Goal: Task Accomplishment & Management: Manage account settings

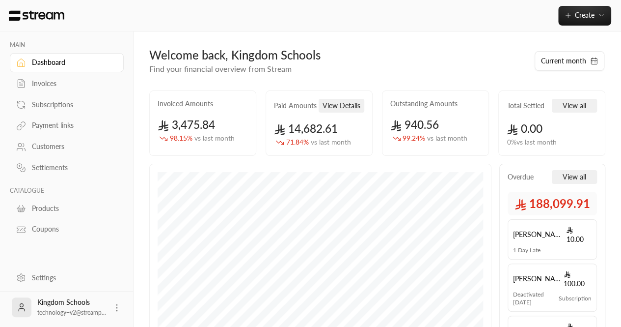
click at [38, 278] on div "Settings" at bounding box center [72, 278] width 80 height 10
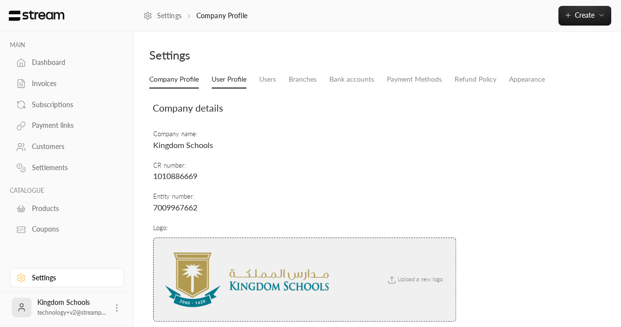
click at [233, 78] on link "User Profile" at bounding box center [229, 80] width 35 height 18
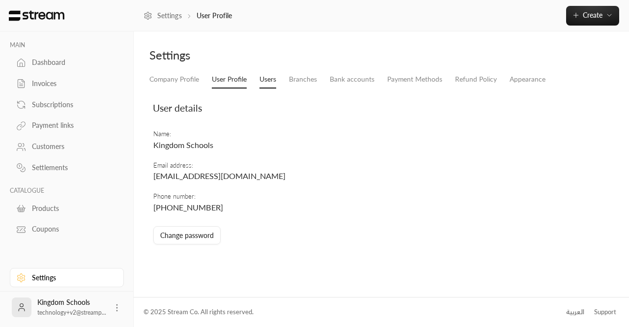
click at [262, 83] on link "Users" at bounding box center [267, 80] width 17 height 18
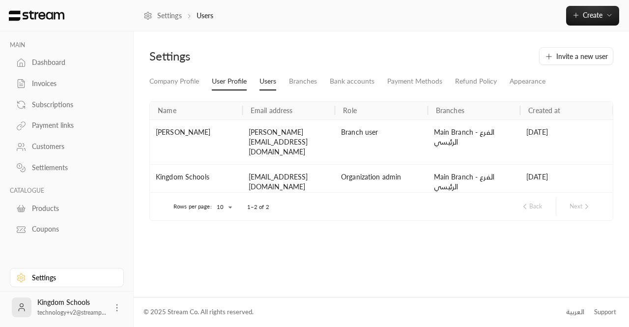
click at [227, 80] on link "User Profile" at bounding box center [229, 82] width 35 height 18
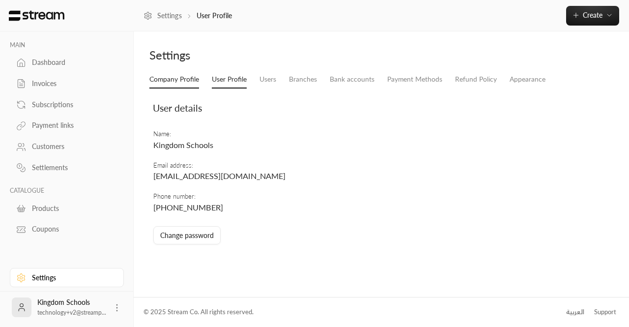
click at [172, 79] on link "Company Profile" at bounding box center [174, 80] width 50 height 18
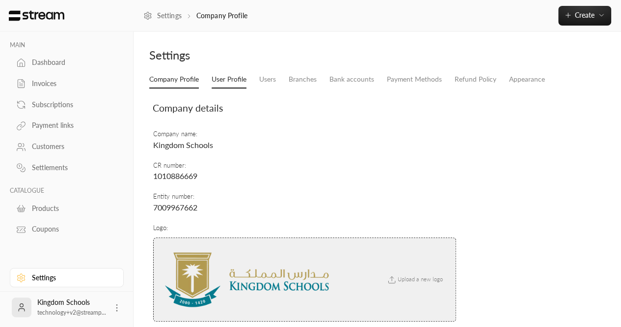
click at [228, 82] on link "User Profile" at bounding box center [229, 80] width 35 height 18
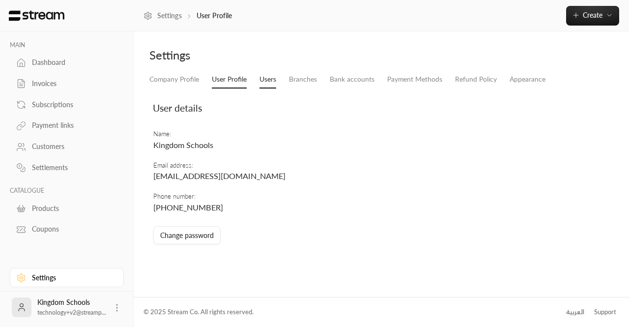
click at [259, 84] on link "Users" at bounding box center [267, 80] width 17 height 18
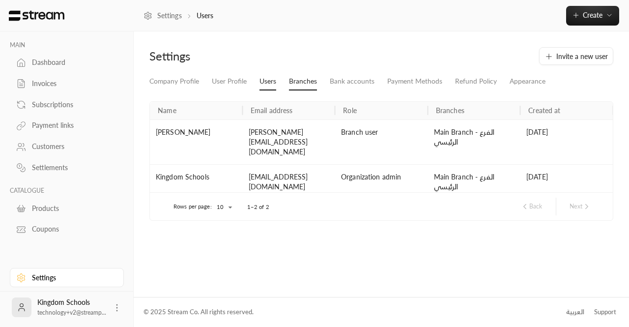
click at [291, 80] on link "Branches" at bounding box center [303, 82] width 28 height 18
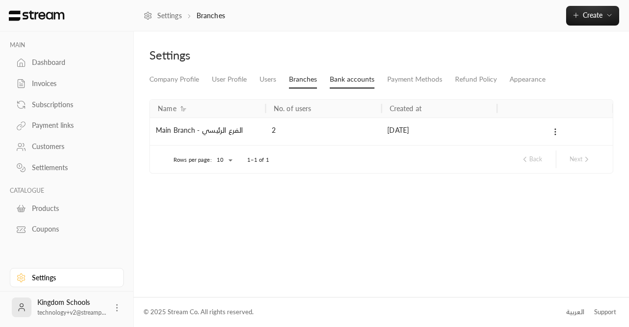
click at [338, 80] on link "Bank accounts" at bounding box center [352, 80] width 45 height 18
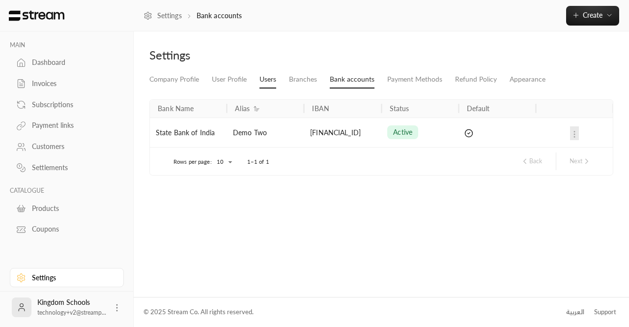
click at [264, 81] on link "Users" at bounding box center [267, 80] width 17 height 18
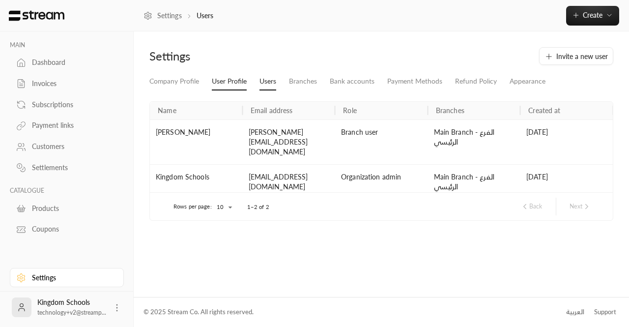
click at [221, 88] on link "User Profile" at bounding box center [229, 82] width 35 height 18
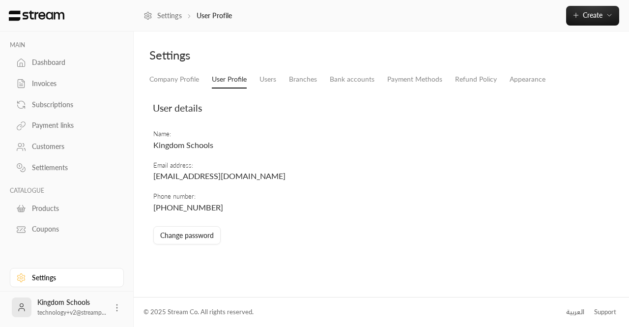
click at [54, 64] on div "Dashboard" at bounding box center [72, 62] width 80 height 10
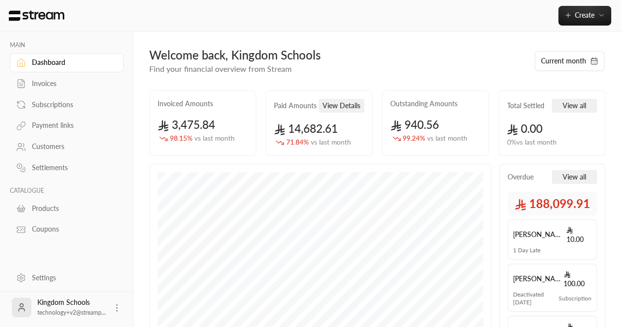
click at [40, 80] on div "Invoices" at bounding box center [72, 84] width 80 height 10
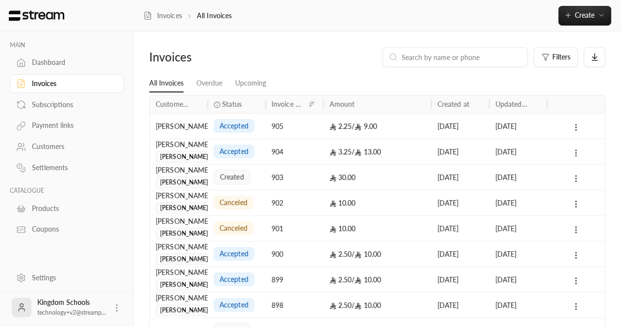
click at [28, 59] on link "Dashboard" at bounding box center [67, 62] width 114 height 19
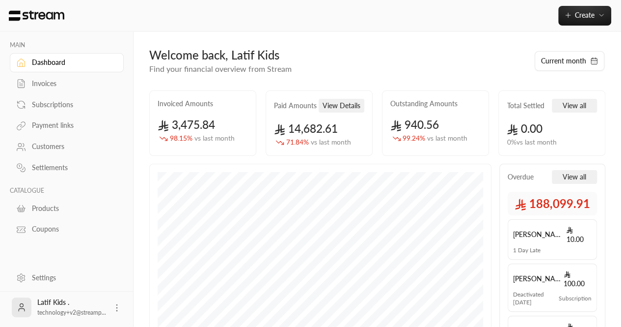
click at [50, 60] on div "Dashboard" at bounding box center [72, 62] width 80 height 10
click at [31, 280] on link "Settings" at bounding box center [67, 277] width 114 height 19
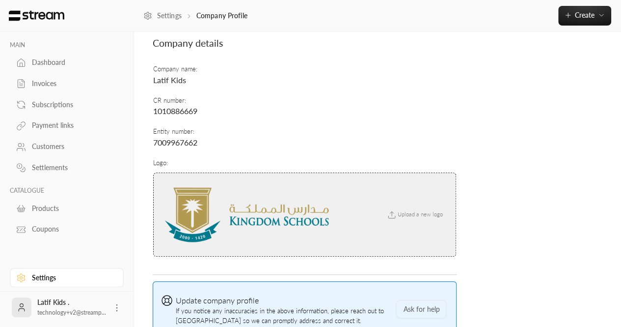
scroll to position [63, 0]
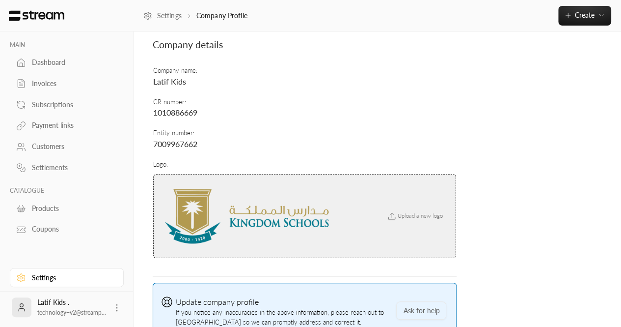
click at [50, 83] on div "Invoices" at bounding box center [72, 84] width 80 height 10
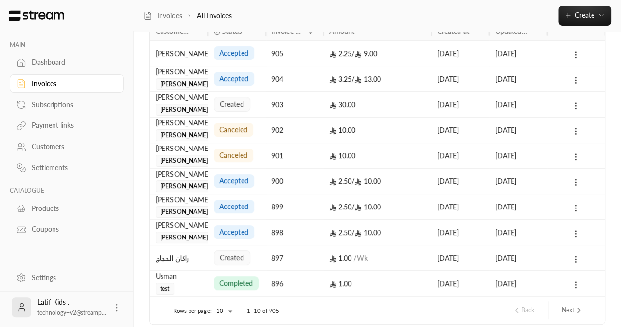
scroll to position [73, 0]
click at [61, 266] on div "Settings" at bounding box center [67, 276] width 114 height 21
click at [46, 271] on link "Settings" at bounding box center [67, 277] width 114 height 19
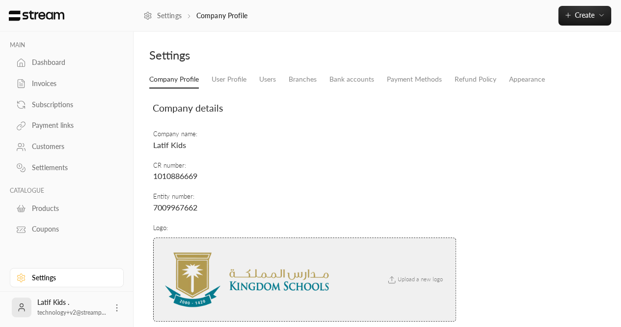
click at [402, 281] on span "Upload a new logo" at bounding box center [414, 279] width 67 height 6
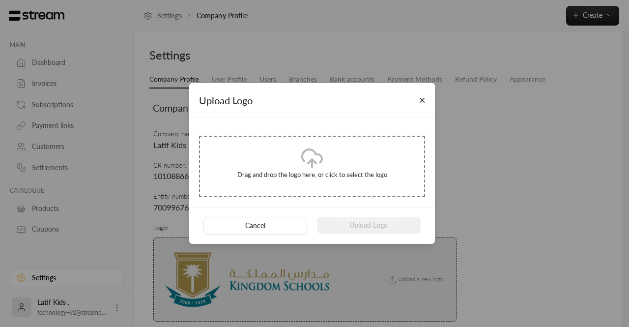
click at [288, 180] on div "Drag and drop the logo here, or click to select the logo" at bounding box center [312, 166] width 226 height 61
type input "**********"
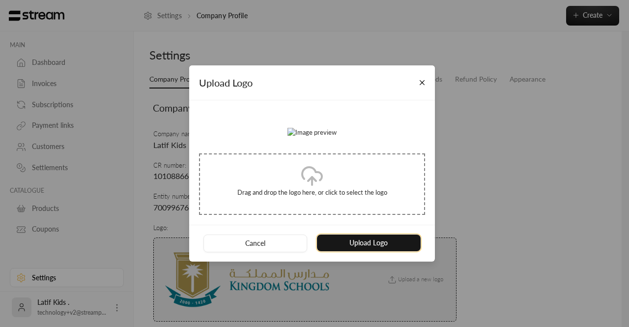
click at [352, 251] on button "Upload Logo" at bounding box center [369, 242] width 104 height 17
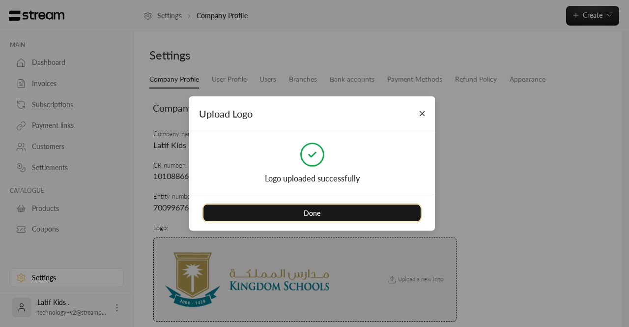
click at [306, 207] on button "Done" at bounding box center [311, 212] width 217 height 17
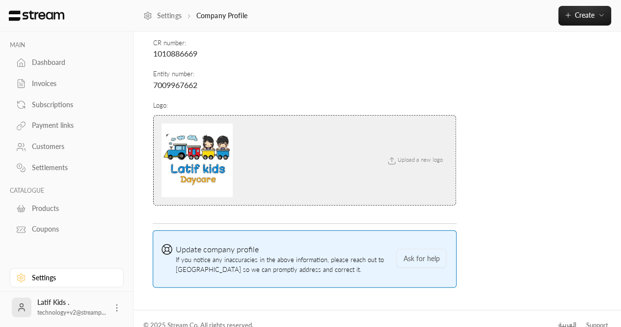
scroll to position [124, 0]
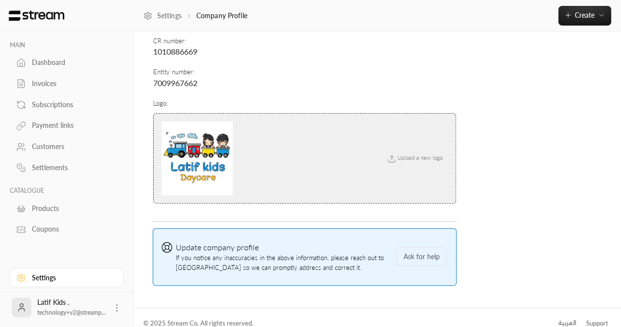
click at [340, 93] on td "Entity number : 7009967662" at bounding box center [305, 77] width 304 height 31
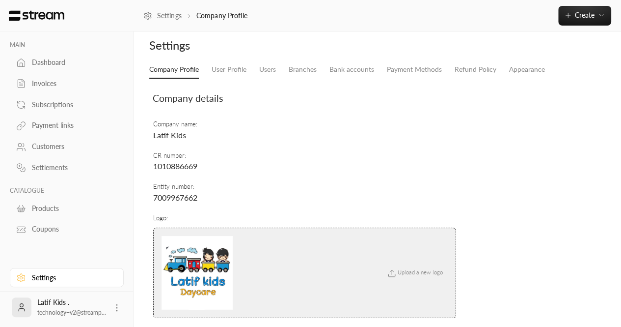
scroll to position [0, 0]
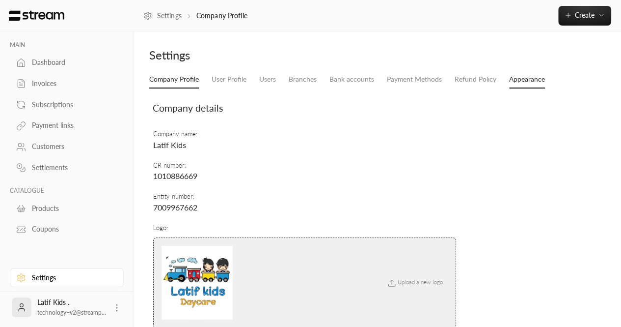
click at [515, 76] on link "Appearance" at bounding box center [527, 80] width 36 height 18
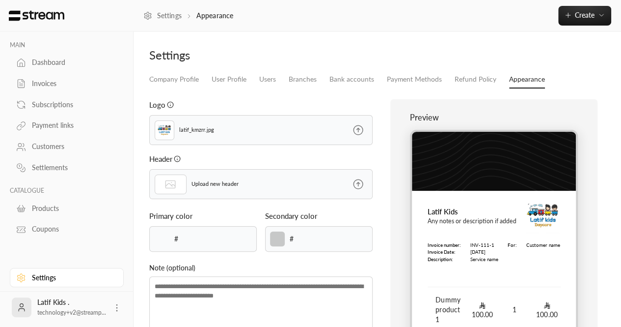
type input "******"
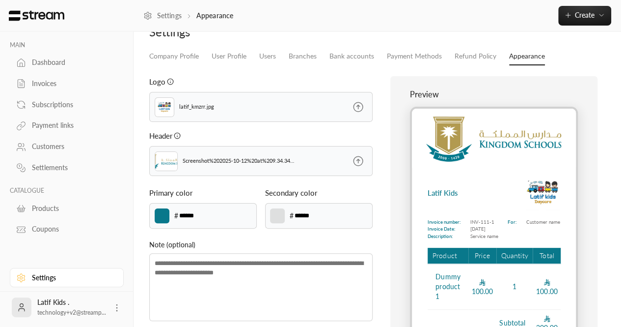
scroll to position [24, 0]
click at [198, 215] on input "******" at bounding box center [195, 215] width 35 height 11
click at [188, 211] on input "******" at bounding box center [195, 215] width 35 height 11
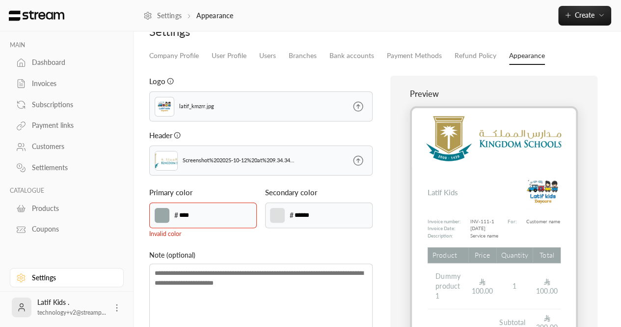
click at [188, 211] on input "****" at bounding box center [195, 215] width 35 height 11
paste input "**"
click at [211, 232] on p "Invalid color" at bounding box center [203, 233] width 108 height 9
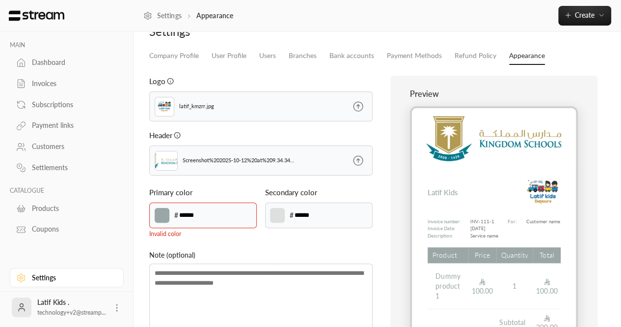
click at [193, 238] on div "Logo latif_kmzrr.jpg Header Screenshot%202025-10-12%20at%209.34.34%E2%80%AFAM_f…" at bounding box center [260, 223] width 233 height 295
click at [196, 214] on input "******" at bounding box center [195, 215] width 35 height 11
click at [183, 213] on input "******" at bounding box center [195, 215] width 35 height 11
type input "*****"
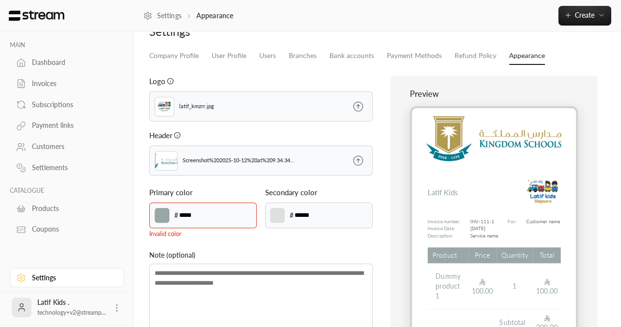
click at [224, 244] on div "Logo latif_kmzrr.jpg Header Screenshot%202025-10-12%20at%209.34.34%E2%80%AFAM_f…" at bounding box center [260, 223] width 233 height 295
click at [195, 219] on input "*****" at bounding box center [195, 215] width 35 height 11
paste input "******"
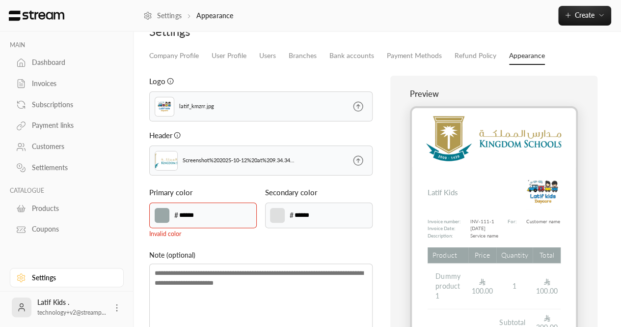
click at [220, 238] on div "Logo latif_kmzrr.jpg Header Screenshot%202025-10-12%20at%209.34.34%E2%80%AFAM_f…" at bounding box center [260, 223] width 233 height 295
click at [186, 216] on input "******" at bounding box center [195, 215] width 35 height 11
click at [183, 215] on input "******" at bounding box center [195, 215] width 35 height 11
type input "*****"
click at [239, 242] on div "Logo latif_kmzrr.jpg Header Screenshot%202025-10-12%20at%209.34.34%E2%80%AFAM_f…" at bounding box center [260, 223] width 233 height 295
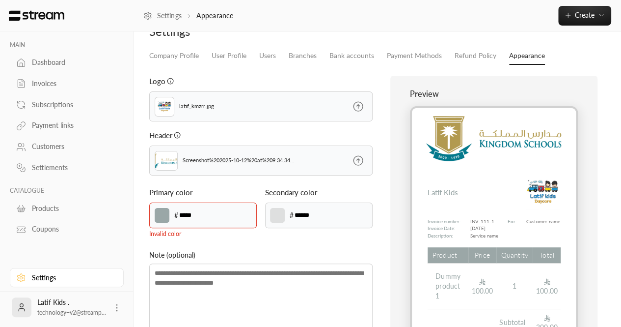
click at [205, 218] on input "*****" at bounding box center [195, 215] width 35 height 11
paste input "******"
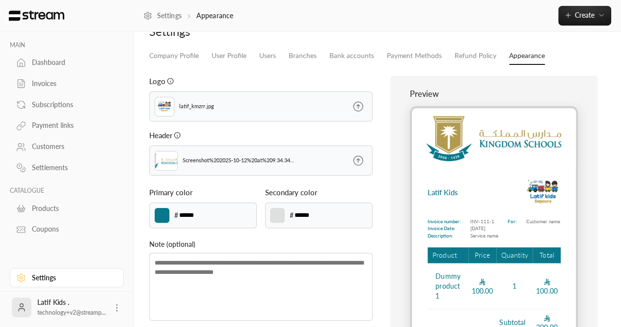
click at [200, 210] on input "******" at bounding box center [195, 215] width 35 height 11
paste input
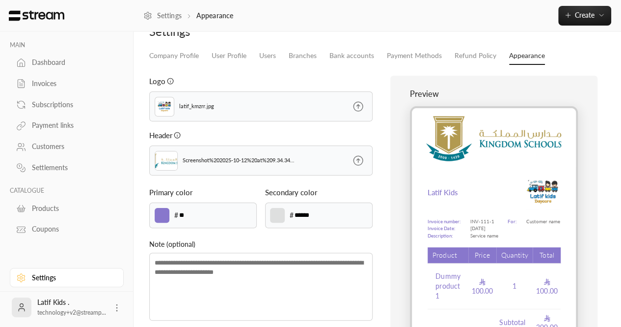
type input "*"
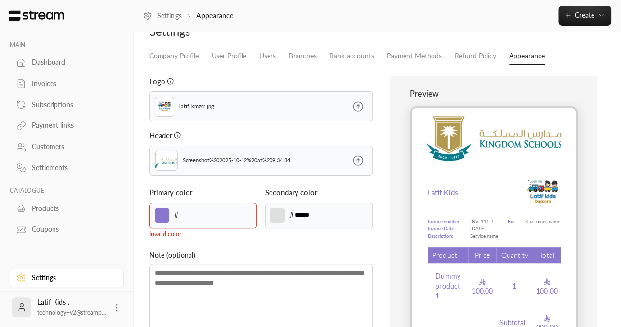
paste input "******"
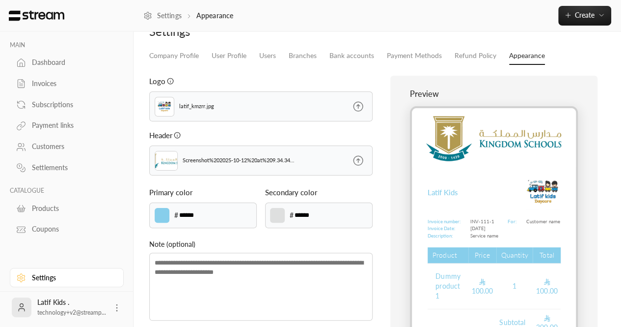
type input "******"
paste input
click at [209, 211] on input "******" at bounding box center [195, 215] width 35 height 11
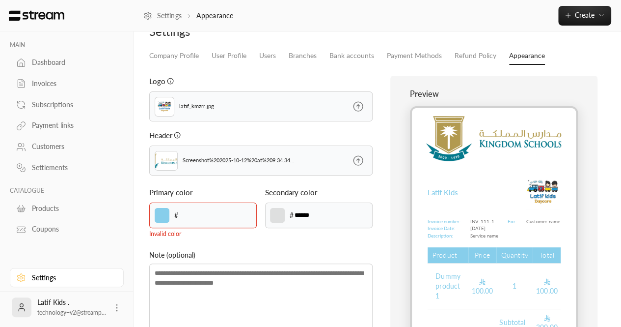
paste input "******"
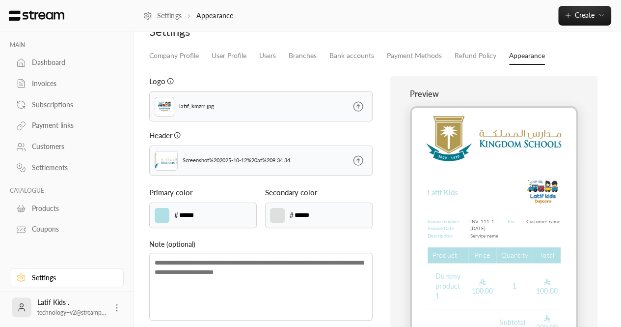
click at [201, 210] on input "******" at bounding box center [195, 215] width 35 height 11
paste input
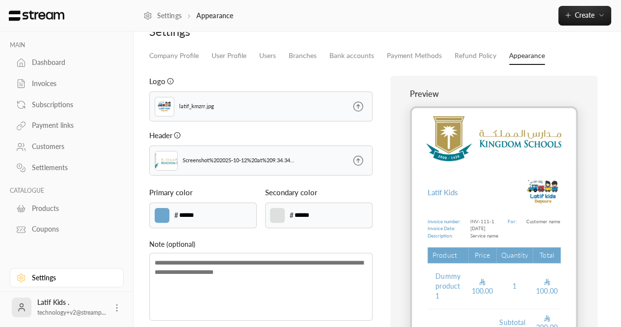
click at [197, 207] on div "******* # ******" at bounding box center [203, 215] width 108 height 26
click at [189, 217] on input "******" at bounding box center [195, 215] width 35 height 11
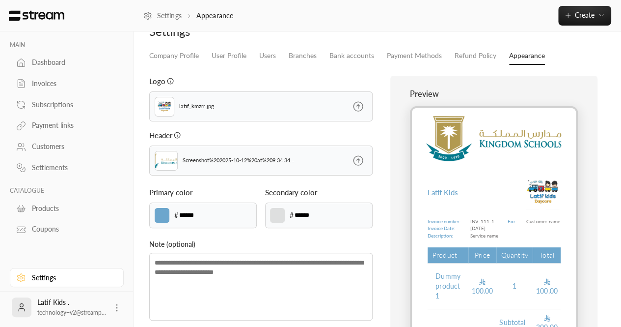
paste input
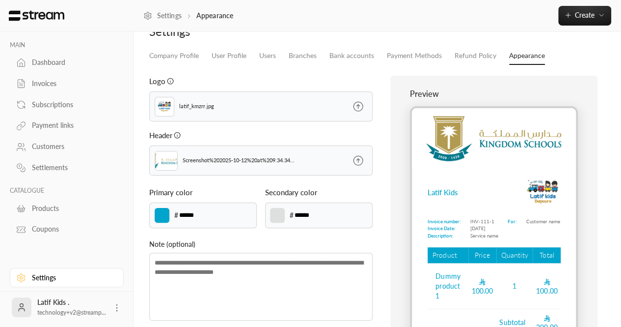
type input "******"
click at [252, 234] on div "Logo latif_kmzrr.jpg Header Screenshot%202025-10-12%20at%209.34.34%E2%80%AFAM_f…" at bounding box center [260, 223] width 233 height 295
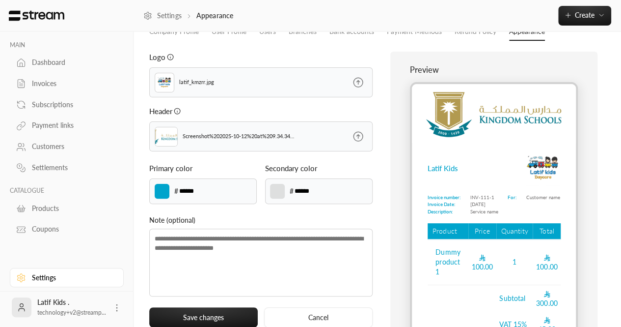
scroll to position [51, 0]
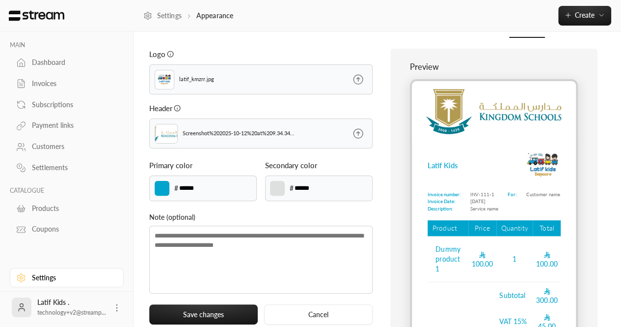
click at [165, 140] on img at bounding box center [166, 134] width 32 height 20
click at [177, 135] on div at bounding box center [166, 134] width 23 height 20
click at [204, 135] on p "Screenshot%202025-10-12%20at%209.34.34%E2%80%AFAM_fgtnw.png" at bounding box center [239, 133] width 113 height 8
click at [169, 134] on img at bounding box center [166, 134] width 32 height 20
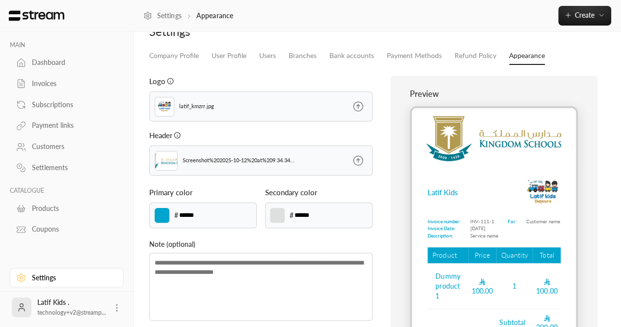
scroll to position [23, 0]
click at [359, 160] on icon at bounding box center [358, 161] width 12 height 12
click at [0, 0] on input "file" at bounding box center [0, 0] width 0 height 0
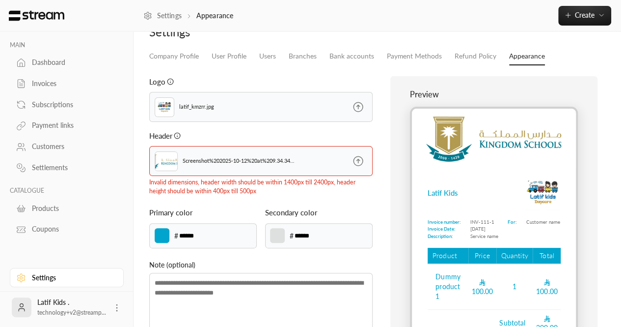
click at [170, 158] on img at bounding box center [166, 161] width 32 height 20
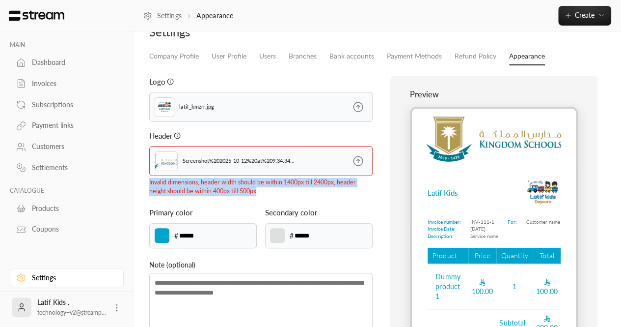
drag, startPoint x: 257, startPoint y: 189, endPoint x: 147, endPoint y: 184, distance: 110.1
click at [147, 184] on div "Logo latif_kmzrr.jpg Header Screenshot%202025-10-12%20at%209.34.34%E2%80%AFAM_f…" at bounding box center [260, 228] width 233 height 304
copy p "Invalid dimensions, header width should be within 1400px till 2400px, header he…"
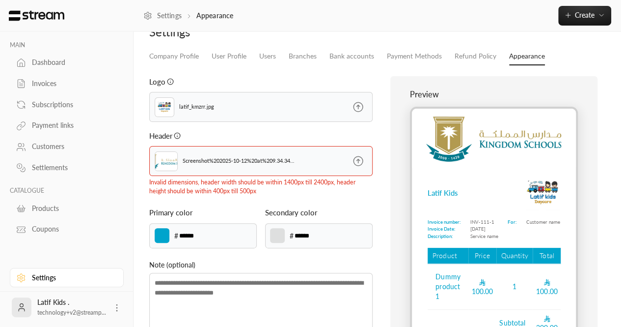
click at [242, 200] on div "Logo latif_kmzrr.jpg Header Screenshot%202025-10-12%20at%209.34.34%E2%80%AFAM_f…" at bounding box center [260, 228] width 233 height 304
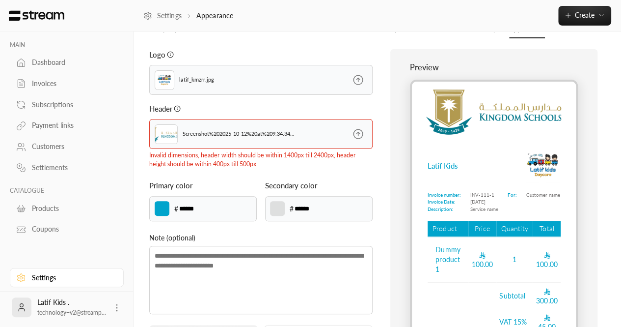
scroll to position [51, 0]
click at [364, 132] on label at bounding box center [358, 133] width 28 height 28
click at [0, 0] on input "file" at bounding box center [0, 0] width 0 height 0
click at [361, 135] on icon at bounding box center [358, 133] width 12 height 12
click at [0, 0] on input "file" at bounding box center [0, 0] width 0 height 0
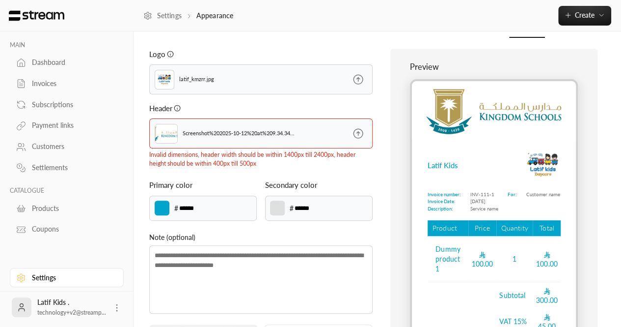
click at [360, 138] on icon at bounding box center [358, 133] width 12 height 12
click at [0, 0] on input "file" at bounding box center [0, 0] width 0 height 0
click at [255, 168] on div "Logo latif_kmzrr.jpg Header Screenshot%202025-10-12%20at%209.34.34%E2%80%AFAM_f…" at bounding box center [260, 201] width 233 height 304
click at [360, 134] on icon at bounding box center [358, 133] width 12 height 12
click at [0, 0] on input "file" at bounding box center [0, 0] width 0 height 0
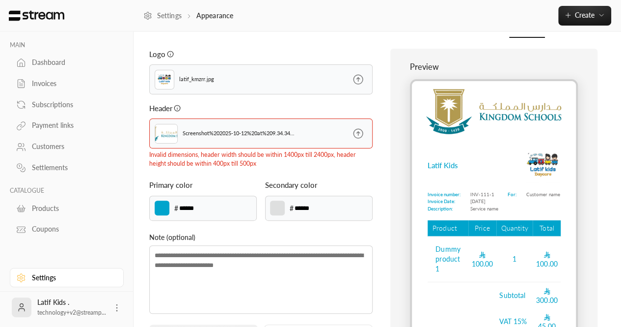
scroll to position [19, 0]
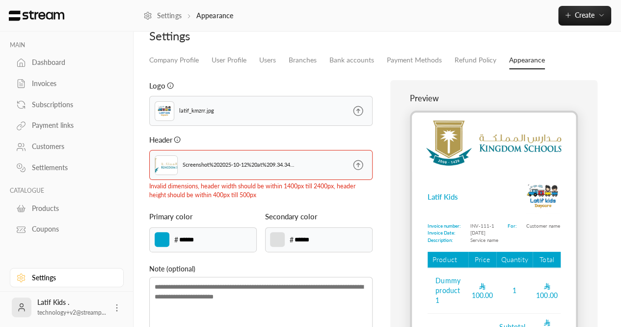
click at [340, 198] on p "Invalid dimensions, header width should be within 1400px till 2400px, header he…" at bounding box center [261, 191] width 224 height 18
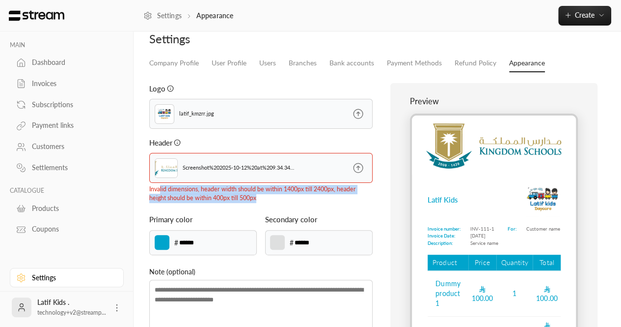
drag, startPoint x: 268, startPoint y: 194, endPoint x: 160, endPoint y: 191, distance: 108.6
click at [160, 191] on p "Invalid dimensions, header width should be within 1400px till 2400px, header he…" at bounding box center [261, 194] width 224 height 18
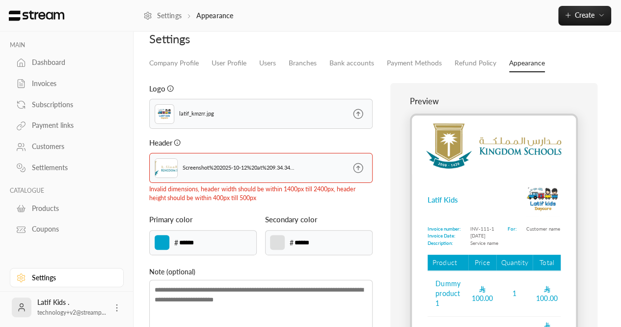
click at [249, 215] on div "Primary color" at bounding box center [203, 219] width 108 height 11
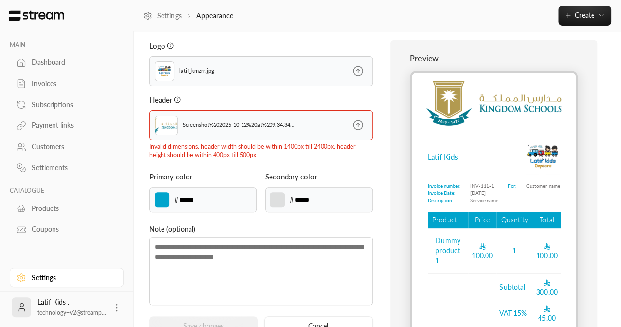
scroll to position [59, 0]
click at [380, 228] on div "Preview Latif Kids Invoice number: Invoice Date: Description: INV-111-1 [DATE] …" at bounding box center [494, 192] width 233 height 304
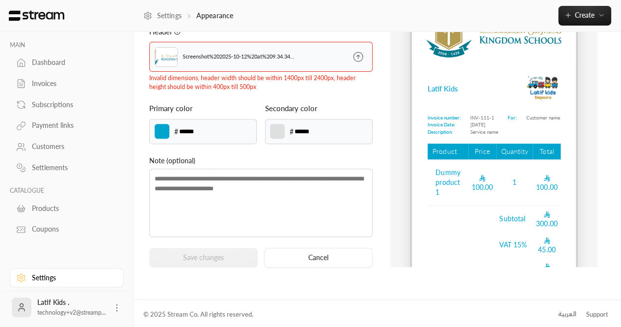
scroll to position [0, 0]
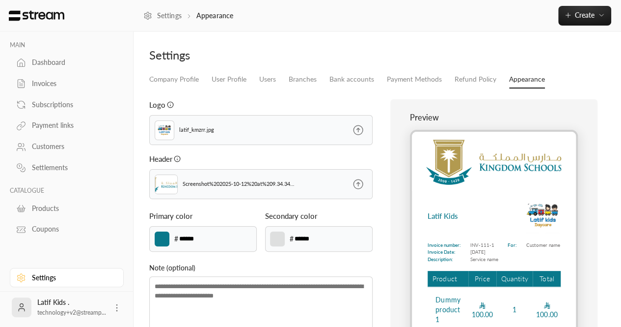
click at [363, 183] on icon at bounding box center [358, 183] width 9 height 9
click at [0, 0] on input "file" at bounding box center [0, 0] width 0 height 0
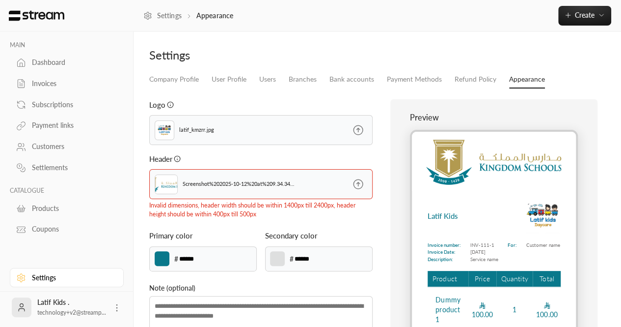
click at [267, 203] on p "Invalid dimensions, header width should be within 1400px till 2400px, header he…" at bounding box center [261, 210] width 224 height 18
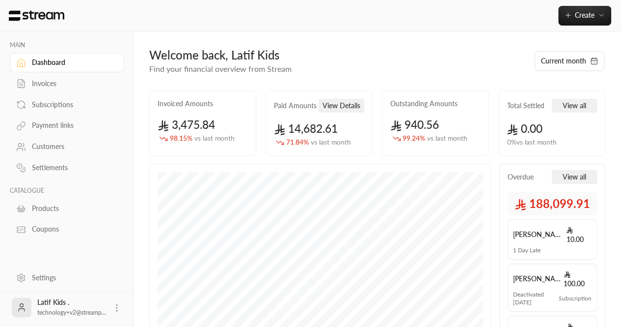
click at [51, 271] on link "Settings" at bounding box center [67, 277] width 114 height 19
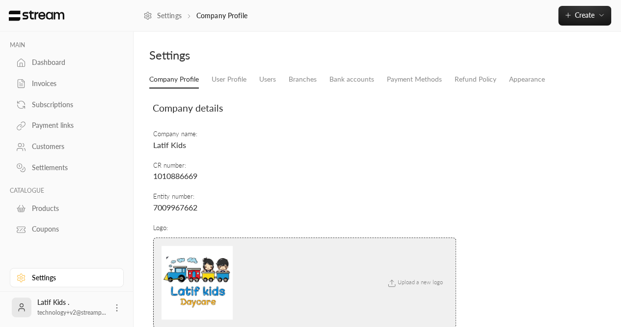
click at [514, 89] on div "Company Profile User Profile Users Branches Bank accounts Payment Methods Refun…" at bounding box center [377, 243] width 466 height 345
click at [516, 78] on link "Appearance" at bounding box center [527, 80] width 36 height 18
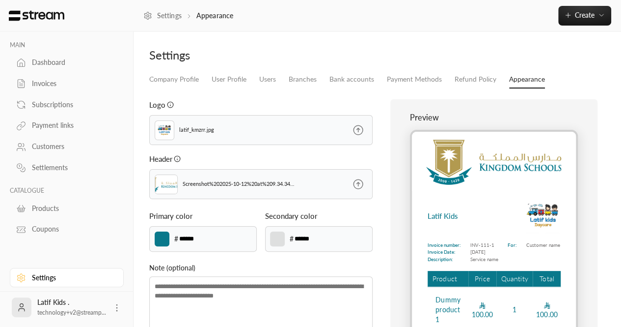
click at [359, 188] on icon at bounding box center [358, 183] width 9 height 9
click at [0, 0] on input "file" at bounding box center [0, 0] width 0 height 0
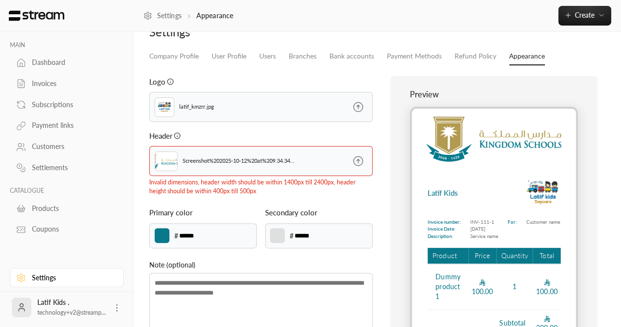
scroll to position [24, 0]
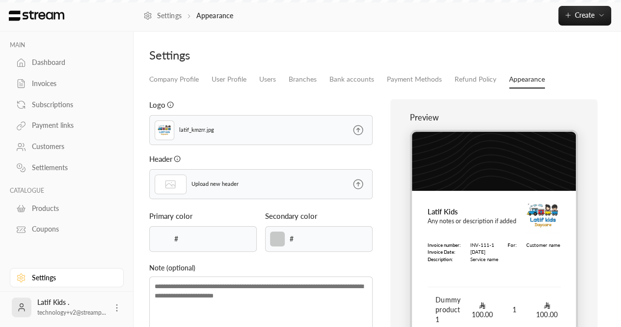
type input "******"
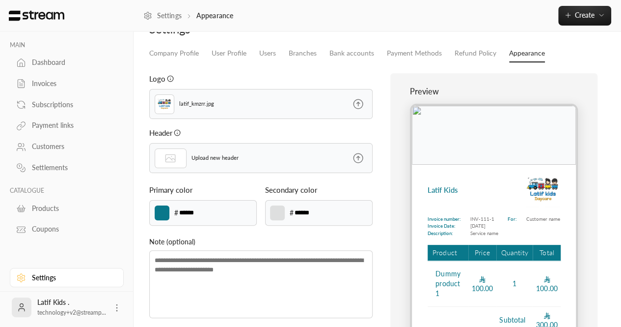
scroll to position [28, 0]
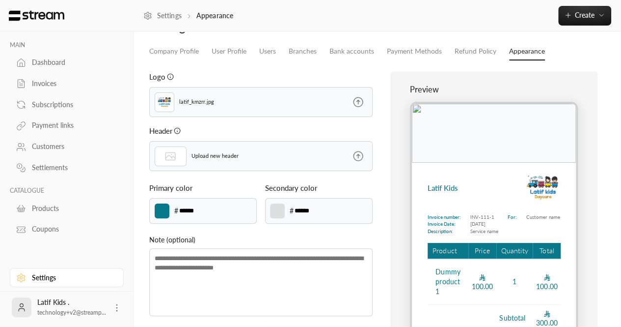
click at [414, 113] on img at bounding box center [494, 133] width 164 height 59
click at [356, 159] on icon at bounding box center [358, 156] width 12 height 12
click at [0, 0] on input "file" at bounding box center [0, 0] width 0 height 0
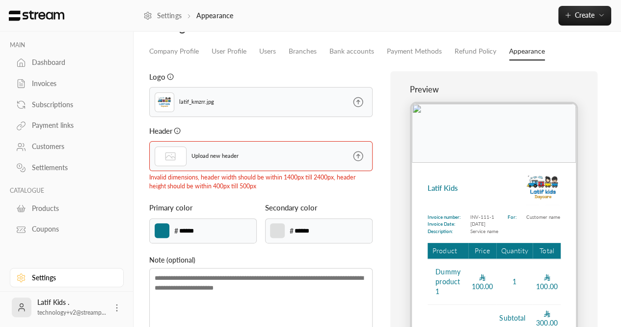
click at [278, 168] on div "Upload new header" at bounding box center [228, 155] width 156 height 29
click at [220, 185] on p "Invalid dimensions, header width should be within 1400px till 2400px, header he…" at bounding box center [261, 182] width 224 height 18
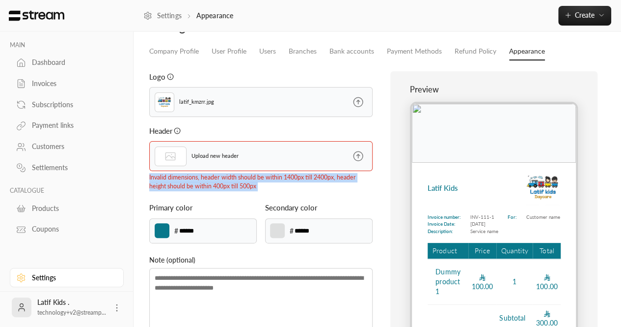
click at [220, 185] on p "Invalid dimensions, header width should be within 1400px till 2400px, header he…" at bounding box center [261, 182] width 224 height 18
click at [270, 187] on p "Invalid dimensions, header width should be within 1400px till 2400px, header he…" at bounding box center [261, 182] width 224 height 18
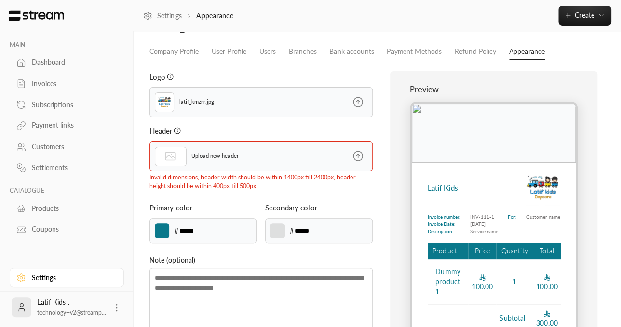
click at [214, 188] on p "Invalid dimensions, header width should be within 1400px till 2400px, header he…" at bounding box center [261, 182] width 224 height 18
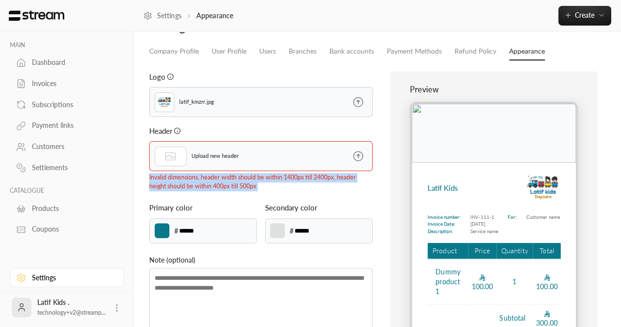
click at [214, 188] on p "Invalid dimensions, header width should be within 1400px till 2400px, header he…" at bounding box center [261, 182] width 224 height 18
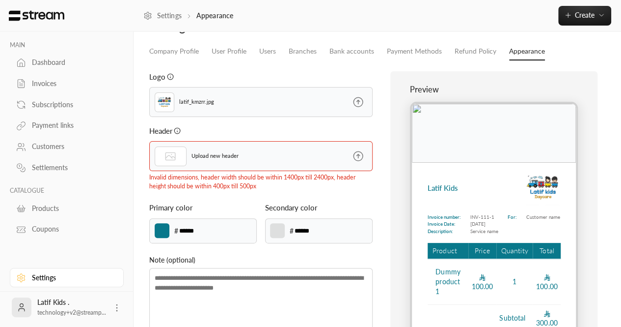
click at [360, 157] on icon at bounding box center [358, 156] width 12 height 12
click at [0, 0] on input "file" at bounding box center [0, 0] width 0 height 0
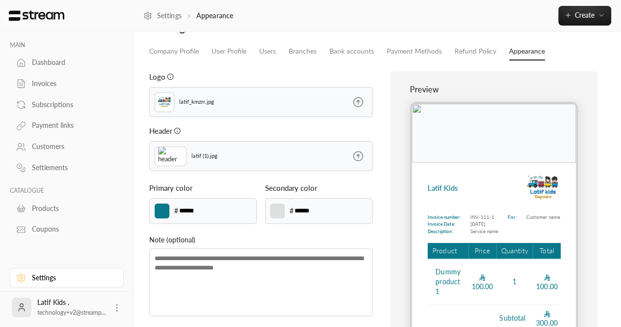
click at [171, 161] on img at bounding box center [170, 156] width 25 height 20
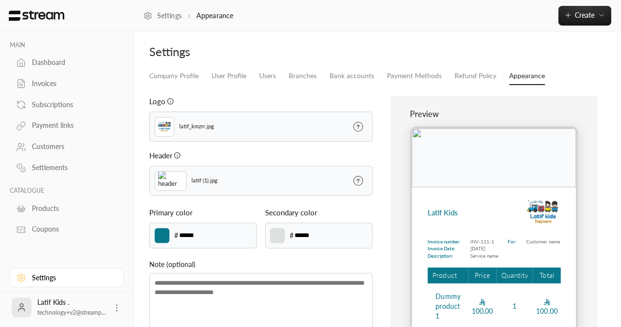
scroll to position [3, 0]
click at [359, 182] on icon at bounding box center [358, 181] width 12 height 12
click at [0, 0] on input "file" at bounding box center [0, 0] width 0 height 0
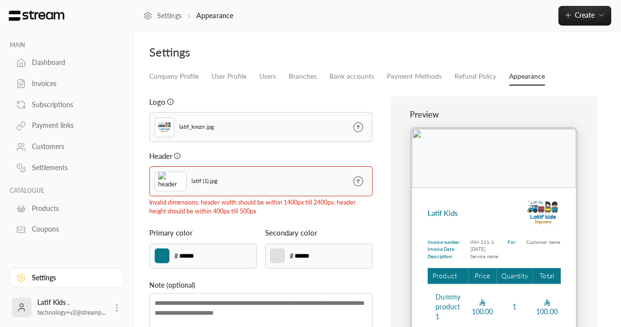
click at [357, 184] on icon at bounding box center [358, 181] width 12 height 12
click at [0, 0] on input "file" at bounding box center [0, 0] width 0 height 0
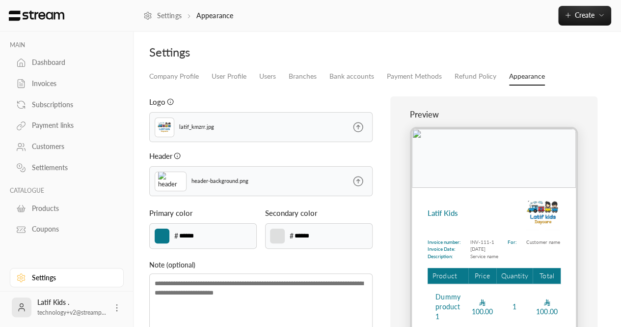
click at [458, 104] on div "Preview Latif Kids Invoice number: Invoice Date: Description: INV-111-1 [DATE] …" at bounding box center [494, 243] width 207 height 295
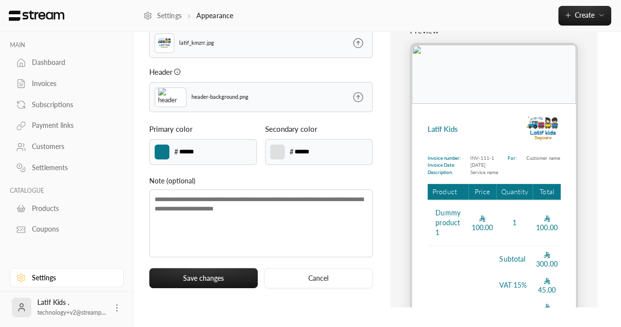
scroll to position [86, 0]
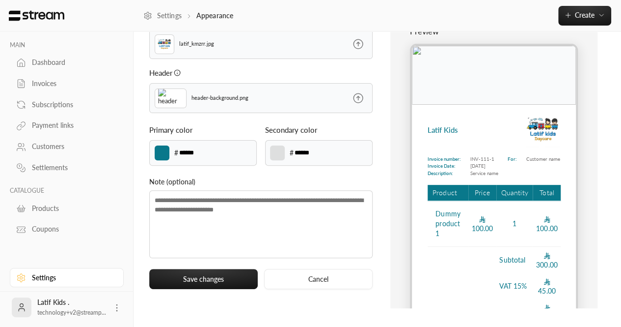
click at [279, 153] on label at bounding box center [277, 152] width 15 height 15
click at [0, 0] on input "*******" at bounding box center [0, 0] width 0 height 0
click at [279, 153] on label at bounding box center [277, 152] width 15 height 15
click at [0, 0] on input "*******" at bounding box center [0, 0] width 0 height 0
click at [314, 148] on input "******" at bounding box center [311, 152] width 35 height 11
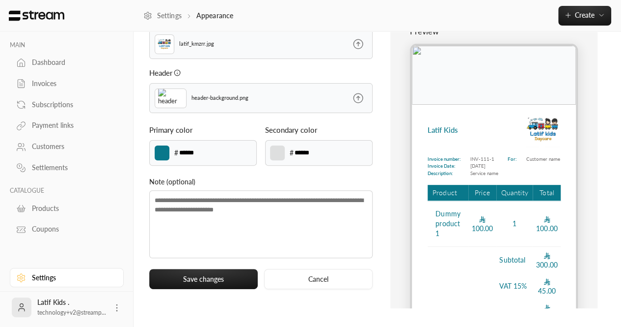
click at [314, 148] on input "******" at bounding box center [311, 152] width 35 height 11
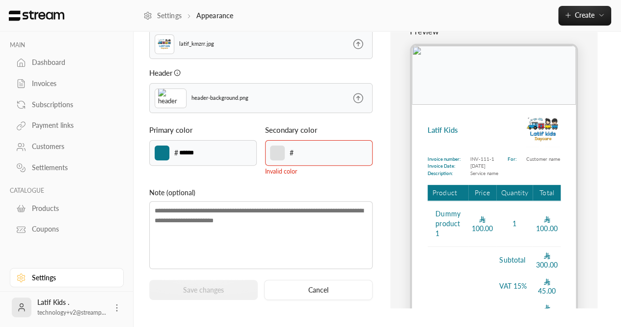
click at [322, 202] on textarea at bounding box center [261, 235] width 224 height 68
click at [304, 154] on input at bounding box center [311, 152] width 35 height 11
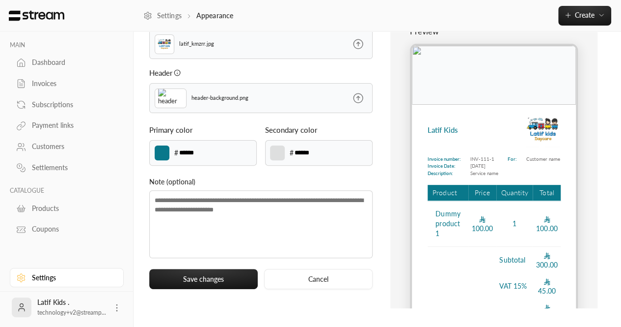
type input "******"
click at [319, 176] on p "Note (optional)" at bounding box center [261, 181] width 224 height 10
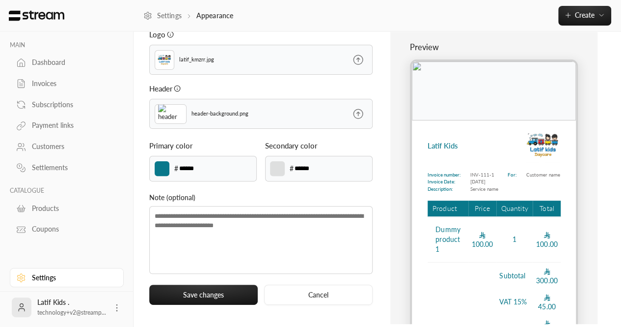
scroll to position [64, 0]
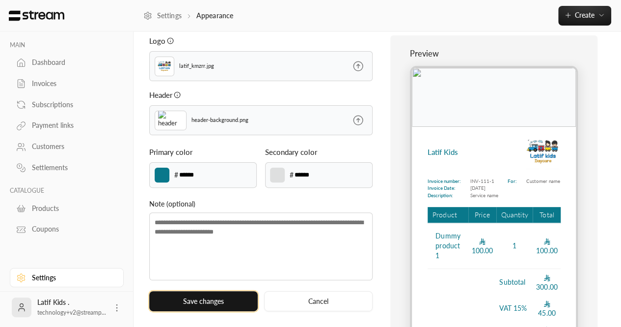
click at [221, 291] on button "Save changes" at bounding box center [203, 301] width 109 height 20
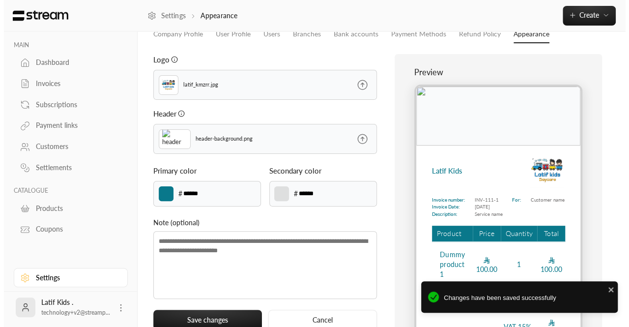
scroll to position [0, 0]
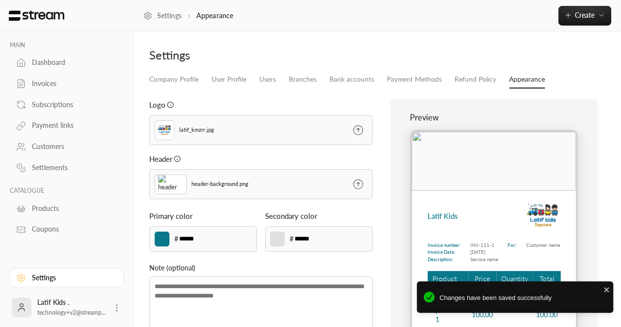
click at [48, 84] on div "Invoices" at bounding box center [72, 84] width 80 height 10
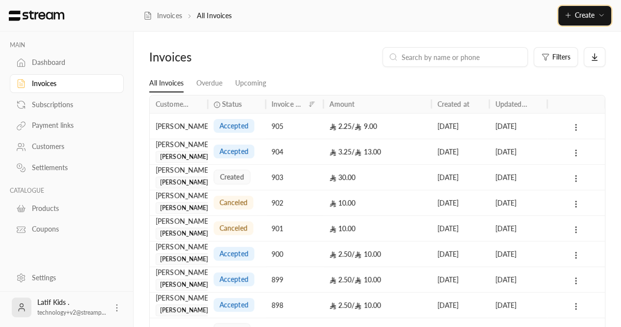
click at [576, 19] on span "Create" at bounding box center [585, 15] width 20 height 8
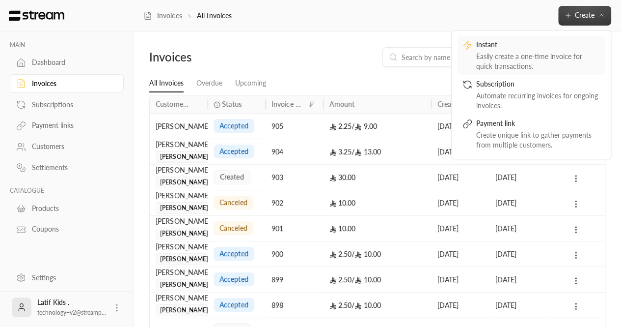
click at [501, 56] on div "Easily create a one-time invoice for quick transactions." at bounding box center [538, 62] width 124 height 20
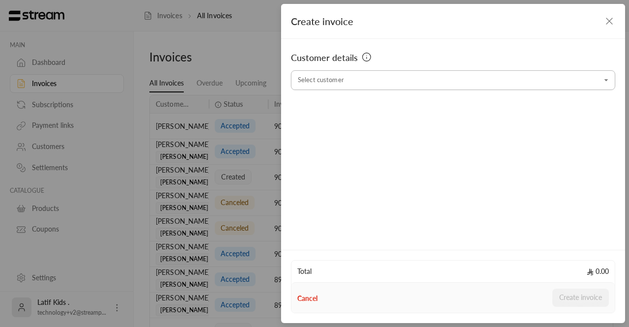
click at [345, 84] on input "Select customer" at bounding box center [453, 80] width 324 height 17
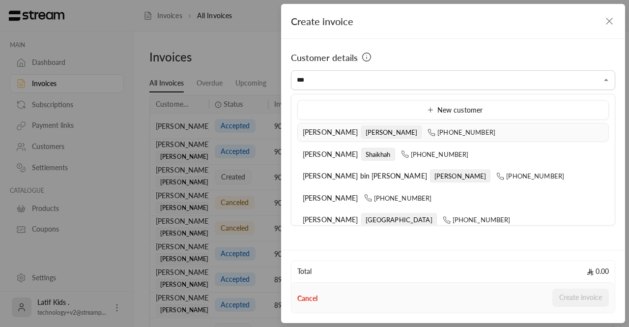
click at [427, 131] on span "[PHONE_NUMBER]" at bounding box center [461, 132] width 68 height 8
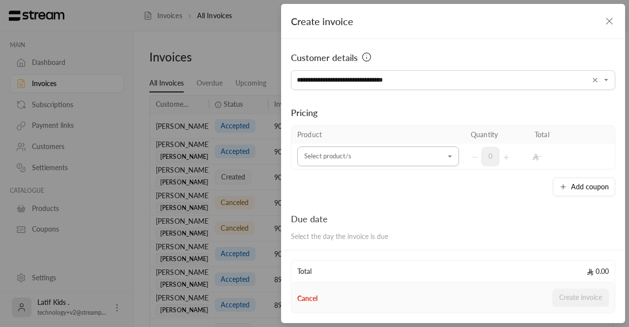
type input "**********"
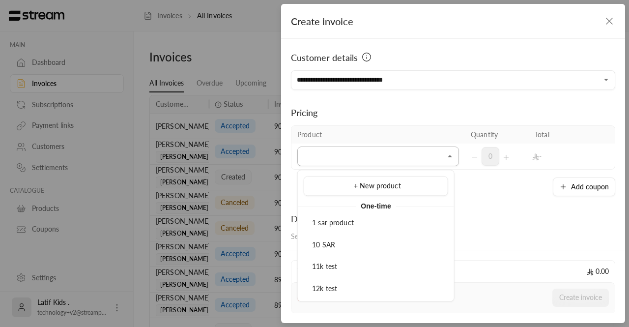
click at [418, 157] on input "Select customer" at bounding box center [378, 156] width 162 height 17
click at [330, 224] on span "1 sar product" at bounding box center [333, 222] width 42 height 8
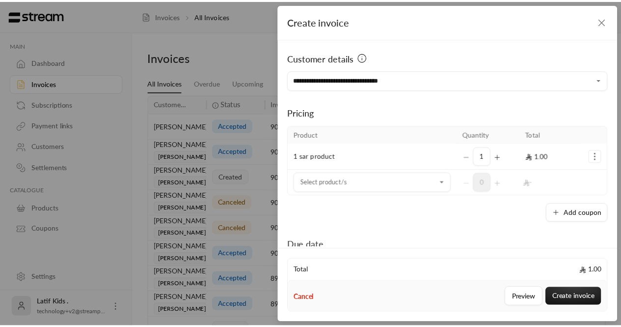
scroll to position [18, 0]
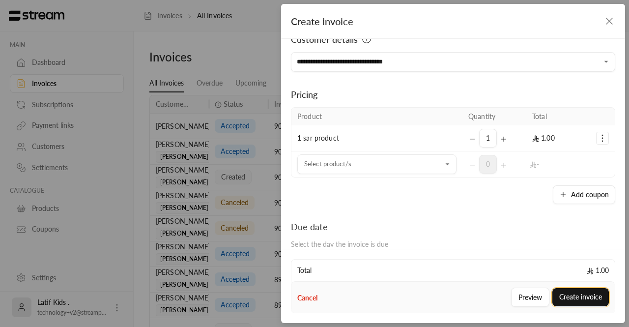
click at [575, 293] on button "Create invoice" at bounding box center [580, 297] width 56 height 18
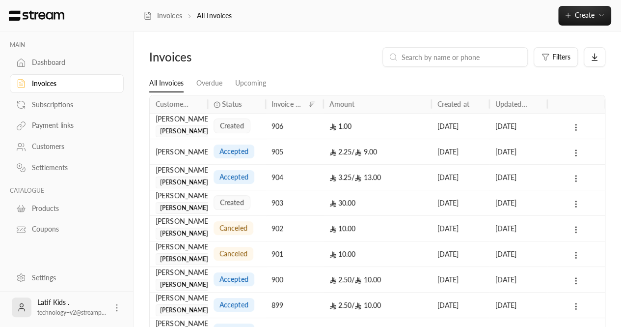
click at [58, 63] on div "Dashboard" at bounding box center [72, 62] width 80 height 10
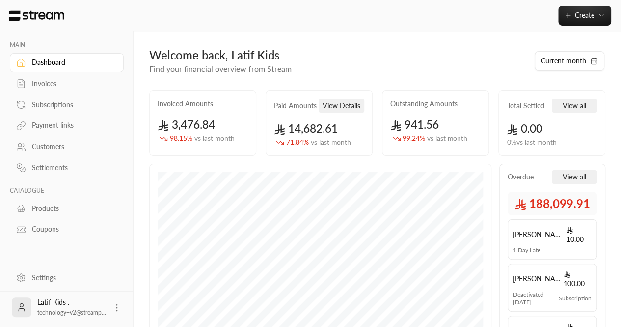
click at [39, 280] on div "Settings" at bounding box center [72, 278] width 80 height 10
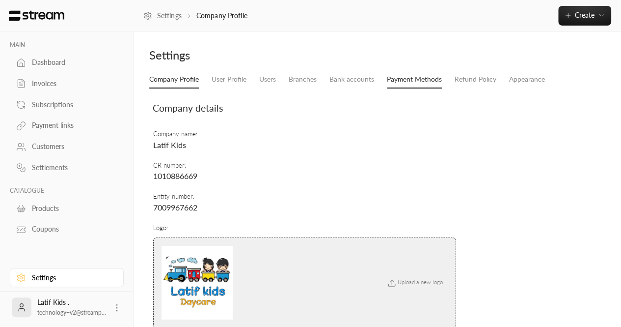
click at [388, 78] on link "Payment Methods" at bounding box center [414, 80] width 55 height 18
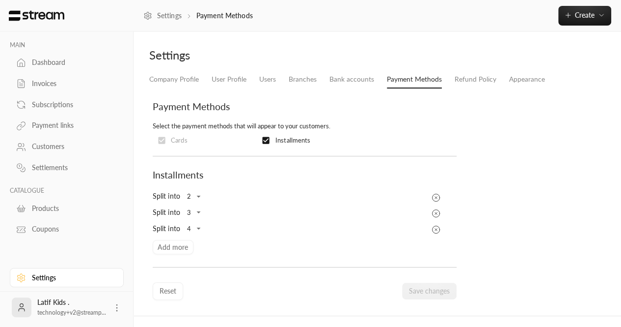
click at [545, 84] on li "Appearance" at bounding box center [527, 80] width 49 height 18
click at [533, 84] on link "Appearance" at bounding box center [527, 80] width 36 height 18
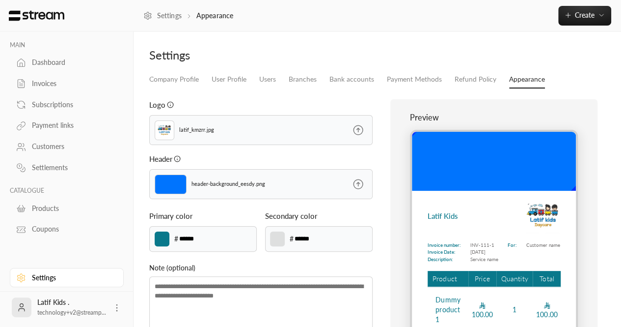
click at [354, 182] on icon at bounding box center [358, 183] width 9 height 9
click at [0, 0] on input "file" at bounding box center [0, 0] width 0 height 0
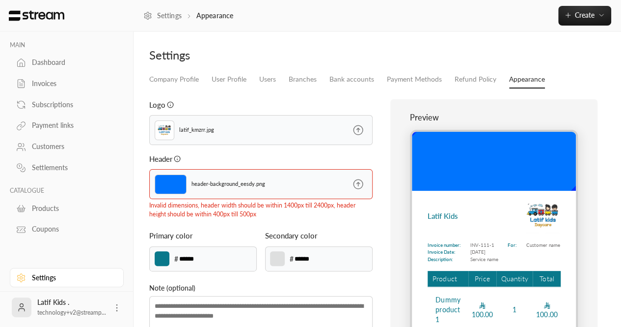
click at [359, 183] on icon at bounding box center [358, 184] width 12 height 12
click at [0, 0] on input "file" at bounding box center [0, 0] width 0 height 0
click at [182, 84] on link "Company Profile" at bounding box center [174, 80] width 50 height 18
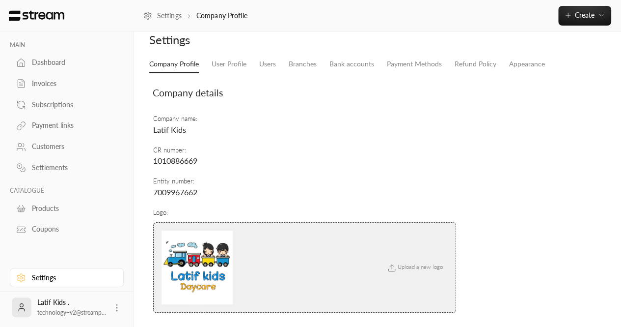
scroll to position [16, 0]
click at [59, 60] on div "Dashboard" at bounding box center [72, 62] width 80 height 10
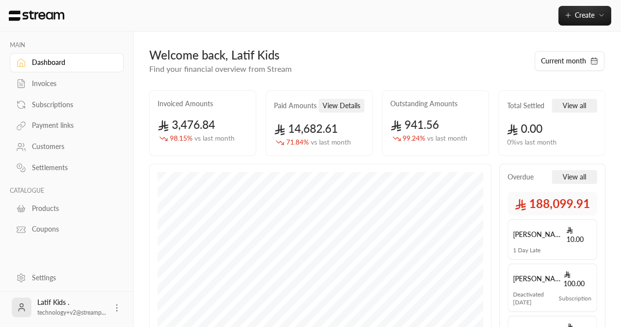
click at [21, 81] on icon at bounding box center [21, 84] width 10 height 10
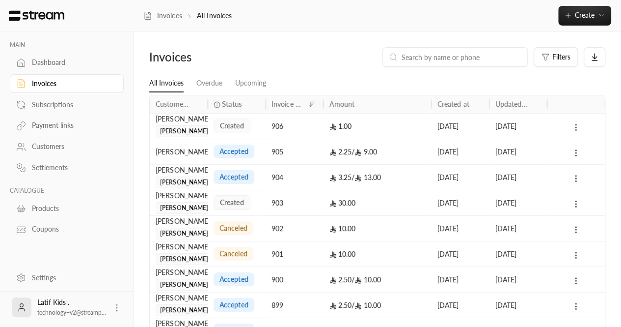
click at [578, 128] on icon at bounding box center [576, 127] width 9 height 9
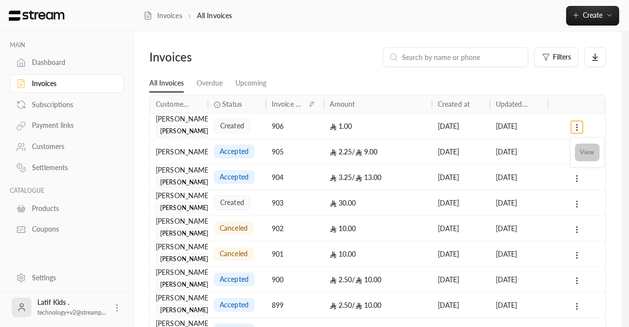
click at [579, 154] on li "View" at bounding box center [587, 152] width 25 height 18
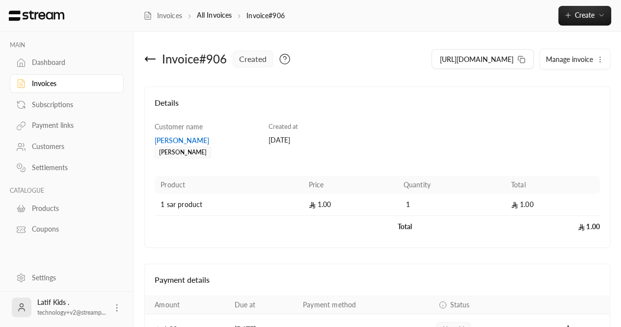
click at [597, 62] on icon "button" at bounding box center [600, 60] width 8 height 8
click at [555, 105] on span "Cancel" at bounding box center [561, 105] width 19 height 8
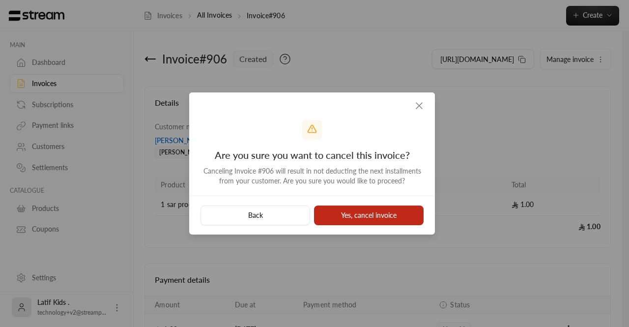
click at [364, 215] on button "Yes, cancel invoice" at bounding box center [369, 215] width 110 height 20
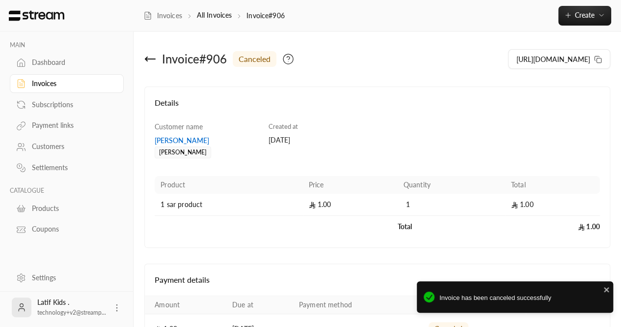
click at [153, 63] on icon at bounding box center [150, 59] width 12 height 12
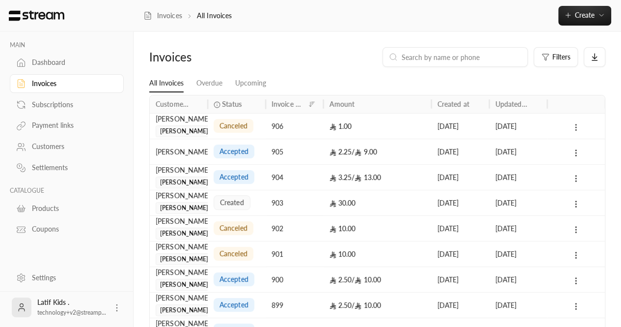
click at [576, 128] on icon at bounding box center [576, 127] width 9 height 9
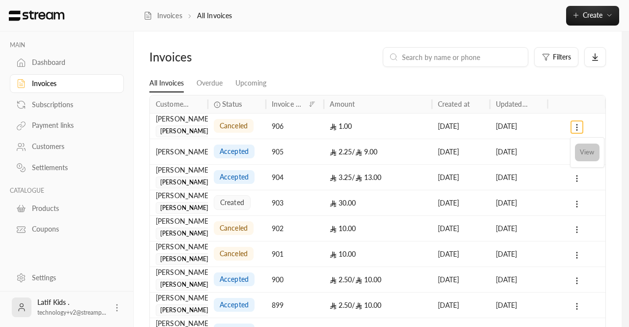
click at [588, 154] on li "View" at bounding box center [587, 152] width 25 height 18
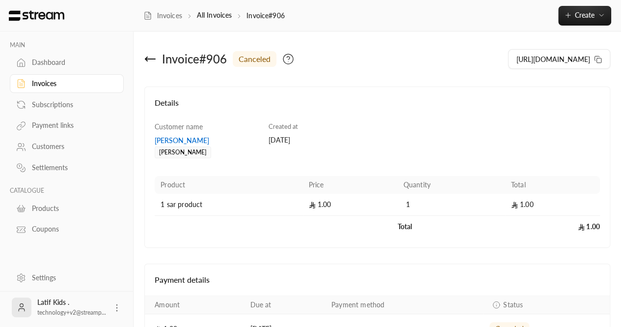
click at [145, 62] on icon at bounding box center [150, 59] width 12 height 12
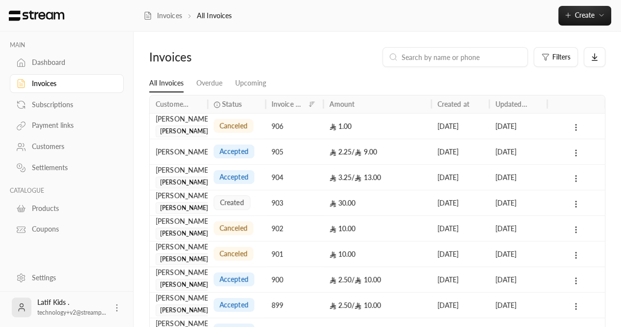
click at [43, 71] on link "Dashboard" at bounding box center [67, 62] width 114 height 19
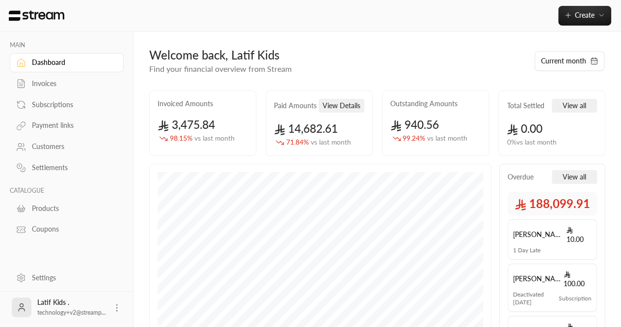
scroll to position [61, 0]
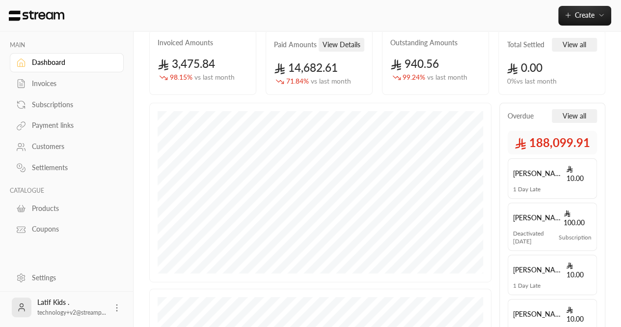
click at [56, 271] on link "Settings" at bounding box center [67, 277] width 114 height 19
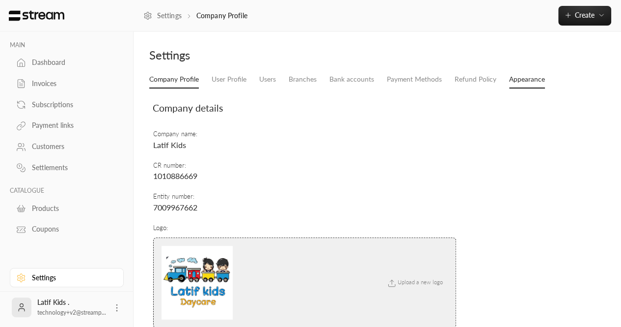
click at [520, 85] on link "Appearance" at bounding box center [527, 80] width 36 height 18
